Goal: Transaction & Acquisition: Purchase product/service

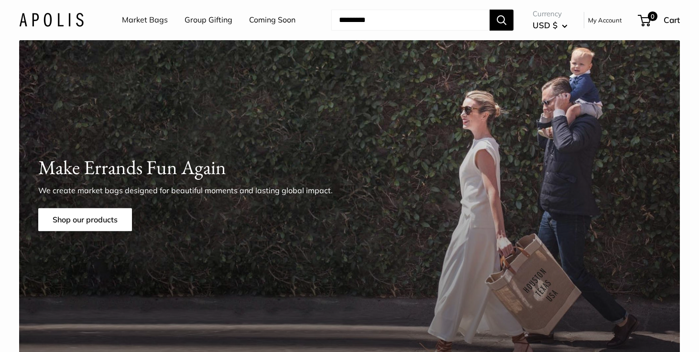
click at [150, 23] on link "Market Bags" at bounding box center [145, 20] width 46 height 14
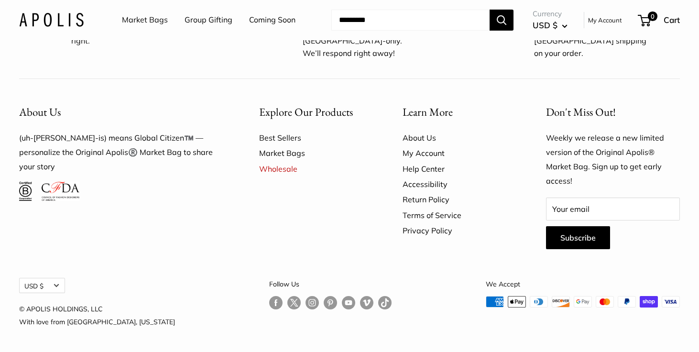
scroll to position [2800, 0]
click at [137, 22] on link "Market Bags" at bounding box center [145, 20] width 46 height 14
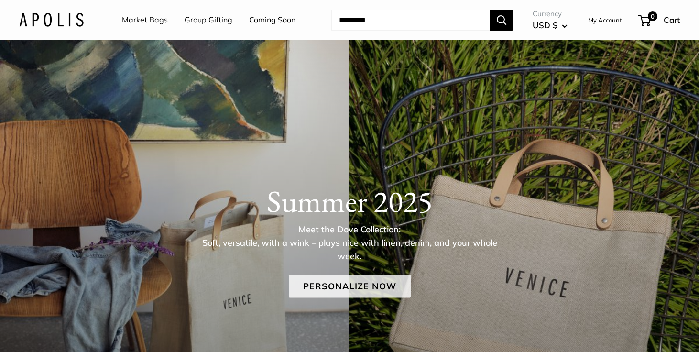
click at [359, 286] on link "Personalize Now" at bounding box center [350, 286] width 122 height 23
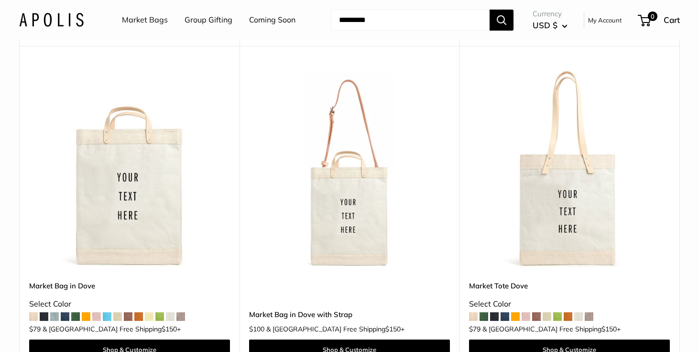
scroll to position [848, 0]
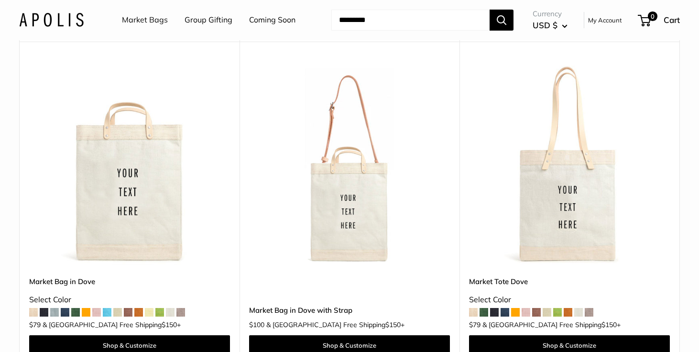
click at [0, 0] on img at bounding box center [0, 0] width 0 height 0
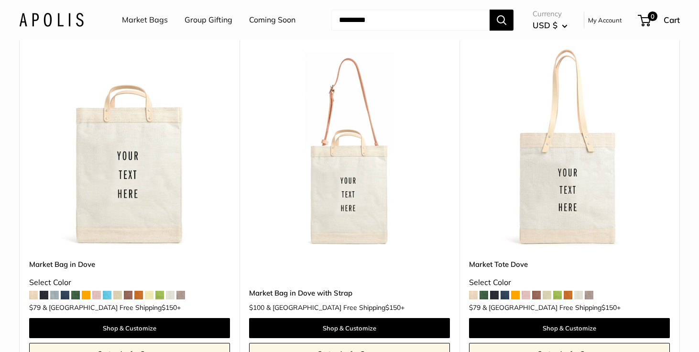
scroll to position [865, 0]
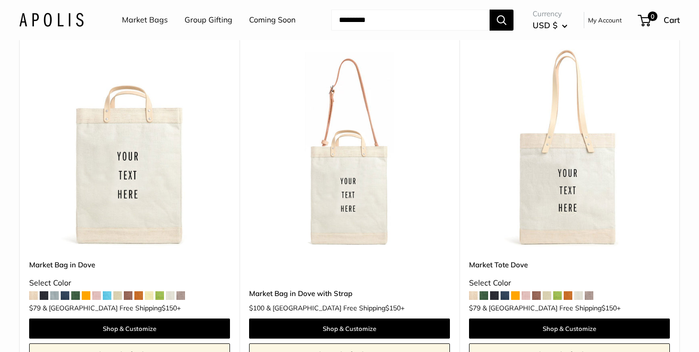
click at [0, 0] on img at bounding box center [0, 0] width 0 height 0
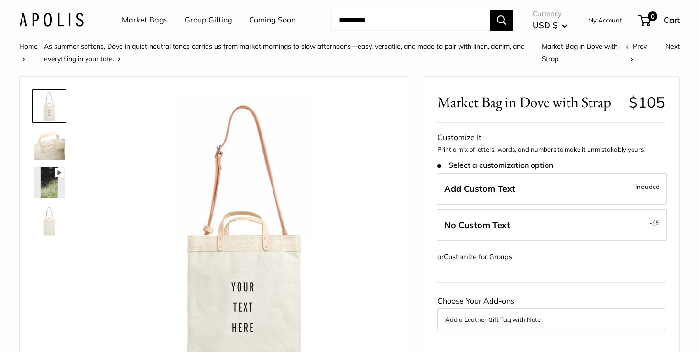
click at [53, 133] on img at bounding box center [49, 144] width 31 height 31
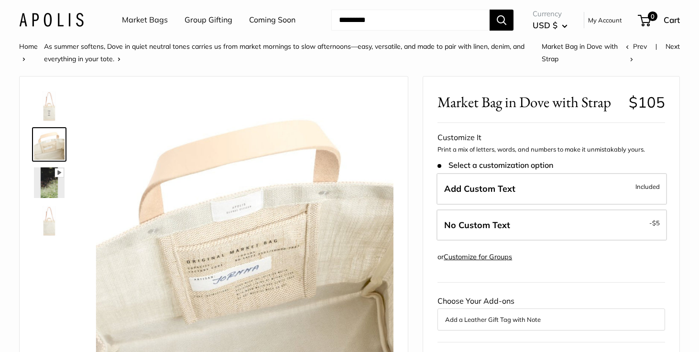
click at [42, 225] on img at bounding box center [49, 221] width 31 height 31
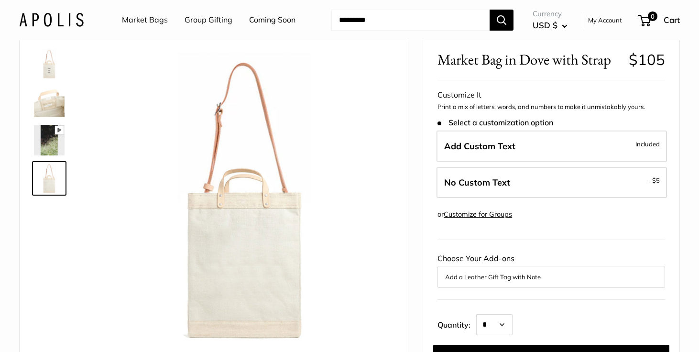
scroll to position [56, 0]
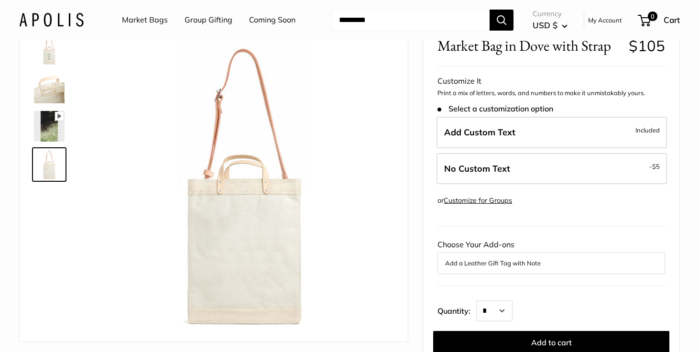
click at [50, 120] on img at bounding box center [49, 126] width 31 height 31
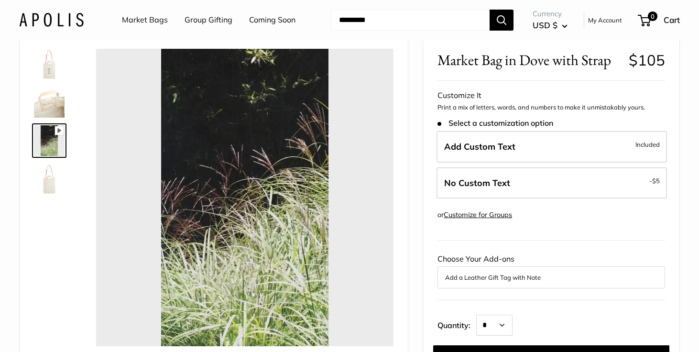
scroll to position [39, 0]
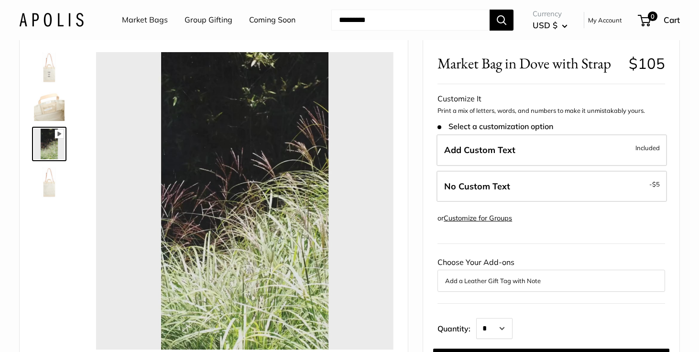
type input "*"
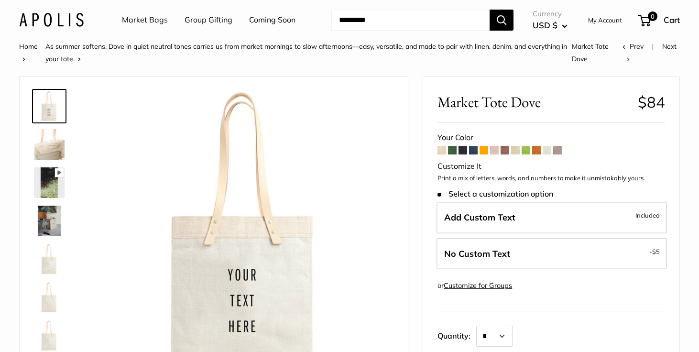
click at [454, 150] on span at bounding box center [452, 150] width 9 height 9
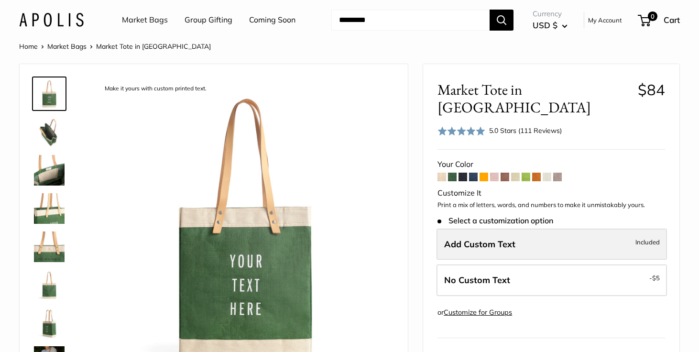
click at [511, 239] on span "Add Custom Text" at bounding box center [479, 244] width 71 height 11
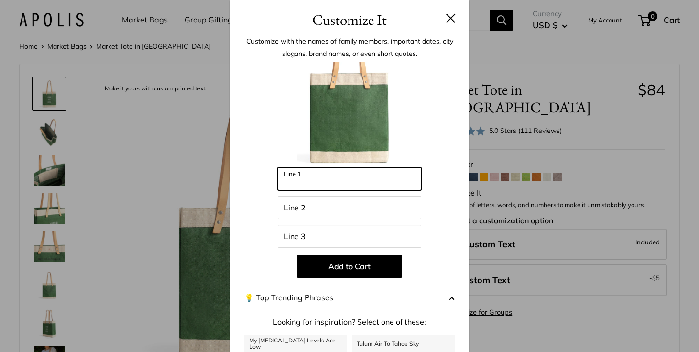
click at [338, 175] on input "Line 1" at bounding box center [349, 178] width 143 height 23
type input "*"
type input "****"
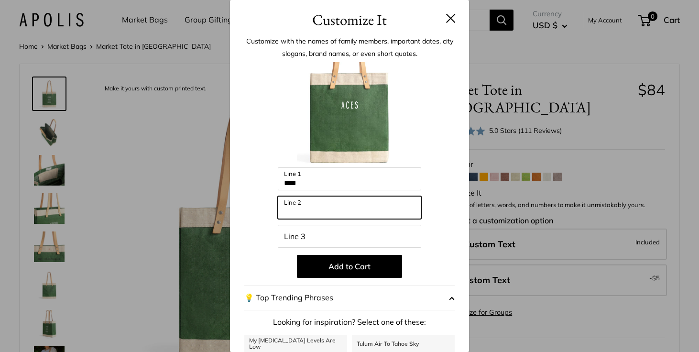
click at [332, 206] on input "Line 2" at bounding box center [349, 207] width 143 height 23
type input "*"
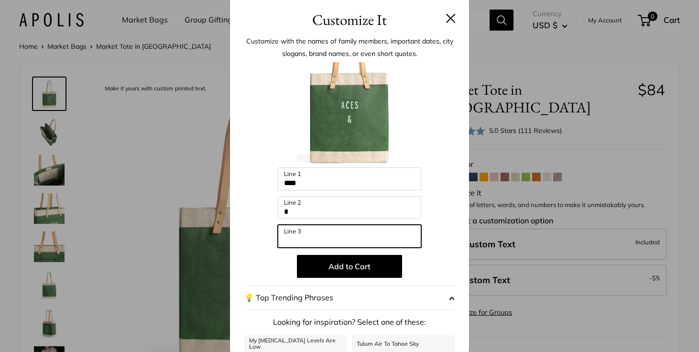
click at [322, 239] on input "Line 3" at bounding box center [349, 236] width 143 height 23
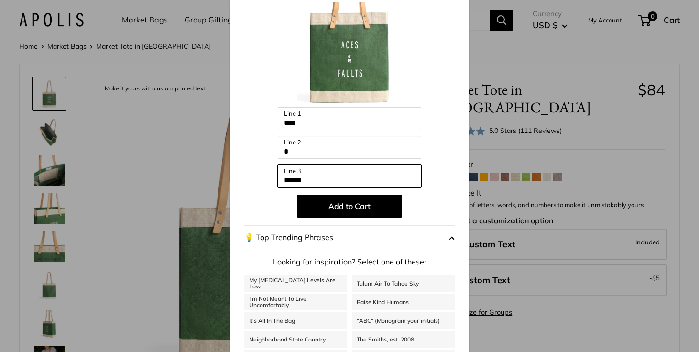
scroll to position [104, 0]
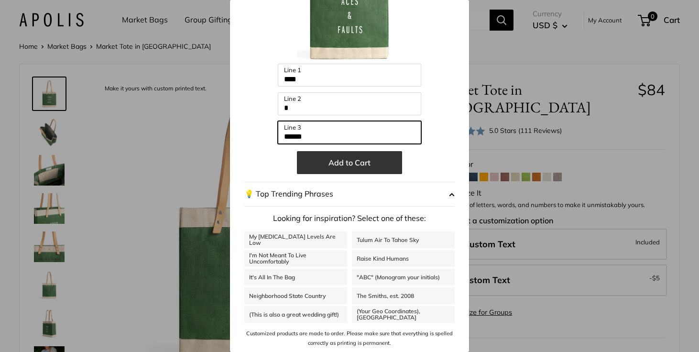
type input "******"
click at [354, 165] on button "Add to Cart" at bounding box center [349, 162] width 105 height 23
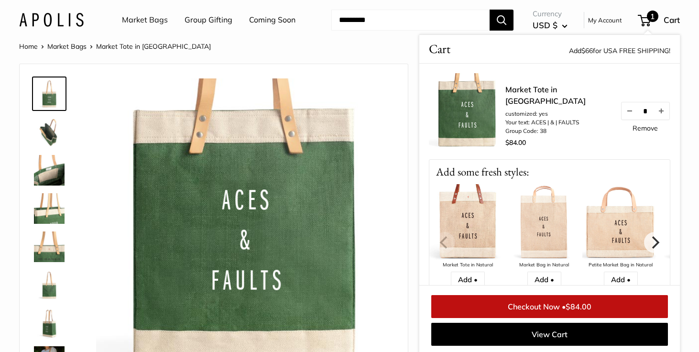
click at [549, 308] on link "Checkout Now • $84.00" at bounding box center [549, 306] width 237 height 23
